Goal: Transaction & Acquisition: Subscribe to service/newsletter

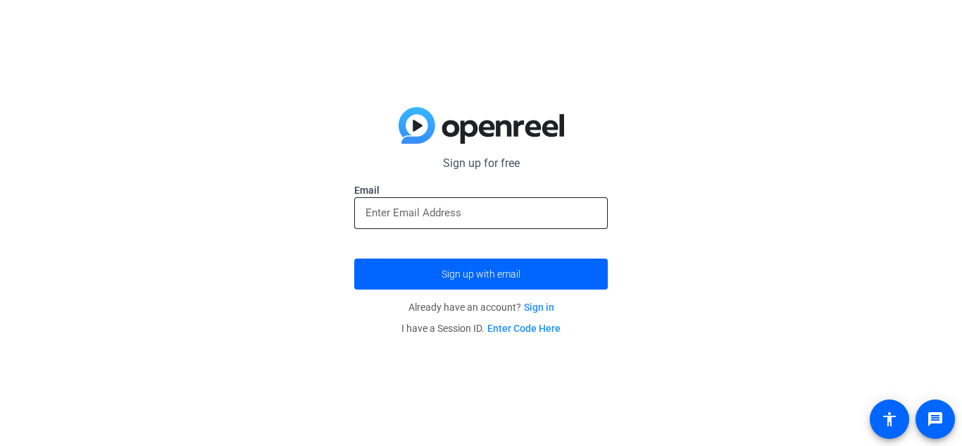
click at [509, 212] on input "email" at bounding box center [480, 212] width 231 height 17
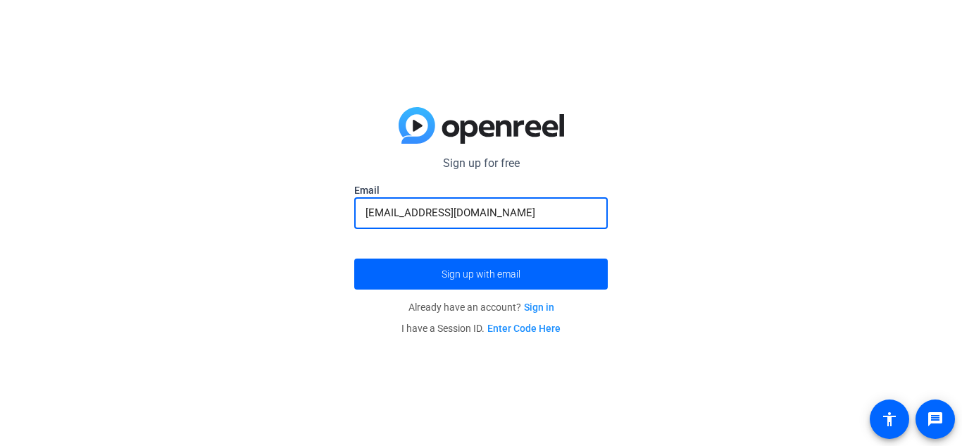
click at [354, 258] on button "Sign up with email" at bounding box center [481, 273] width 254 height 31
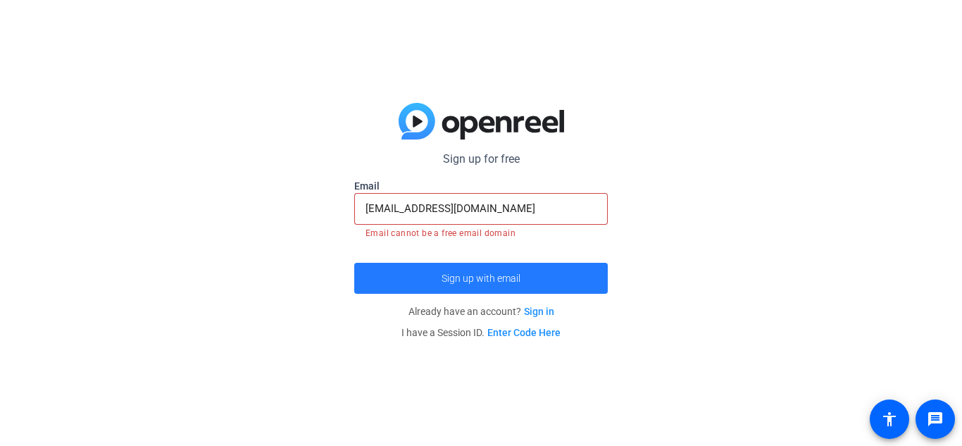
click at [463, 278] on span "Sign up with email" at bounding box center [481, 278] width 79 height 0
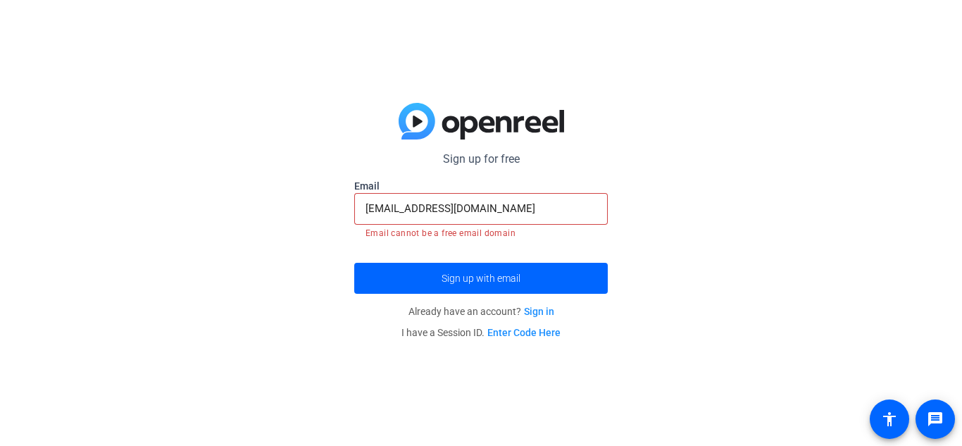
click at [476, 203] on input "[EMAIL_ADDRESS][DOMAIN_NAME]" at bounding box center [480, 208] width 231 height 17
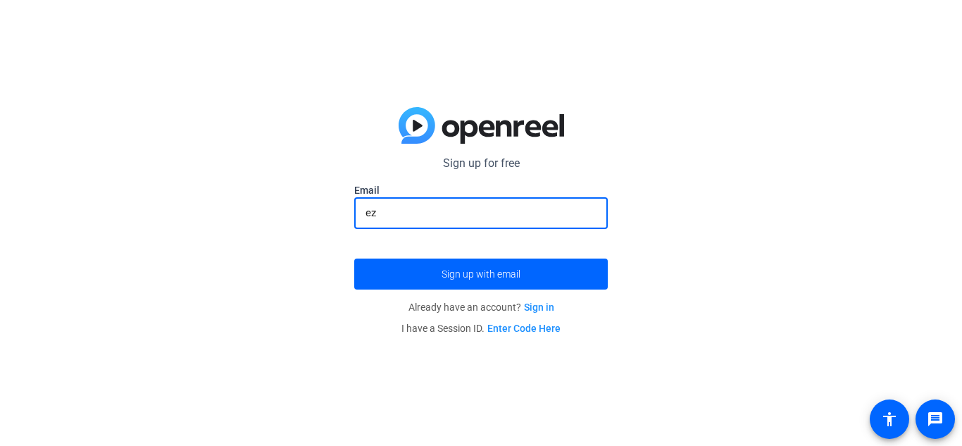
type input "e"
click at [354, 258] on button "Sign up with email" at bounding box center [481, 273] width 254 height 31
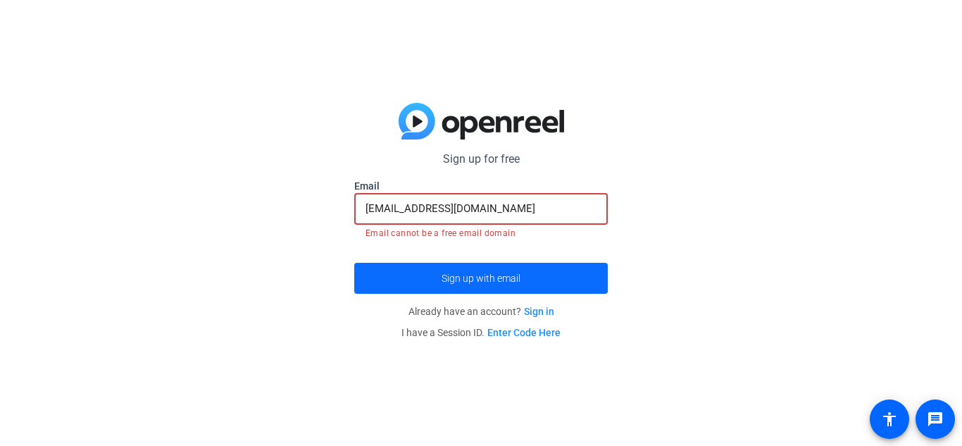
click at [492, 278] on span "Sign up with email" at bounding box center [481, 278] width 79 height 0
click at [489, 209] on input "[EMAIL_ADDRESS][DOMAIN_NAME]" at bounding box center [480, 208] width 231 height 17
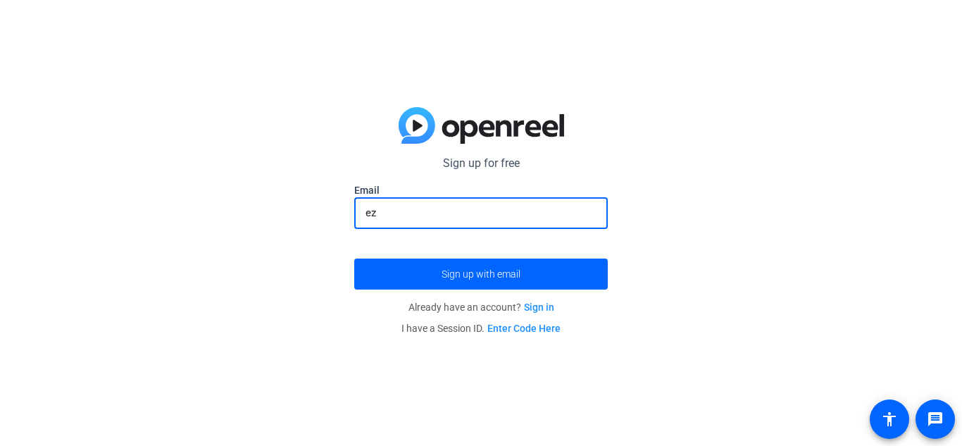
type input "e"
type input "[EMAIL_ADDRESS][DOMAIN_NAME]"
click at [354, 258] on button "Sign up with email" at bounding box center [481, 273] width 254 height 31
